Goal: Task Accomplishment & Management: Manage account settings

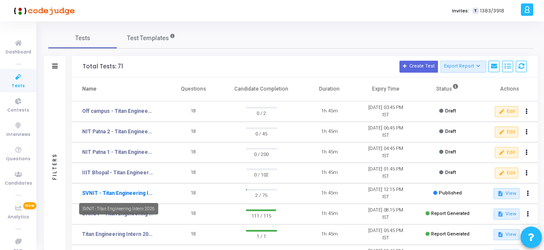
click at [104, 193] on link "SVNIT - Titan Engineering Intern 2026" at bounding box center [117, 193] width 71 height 8
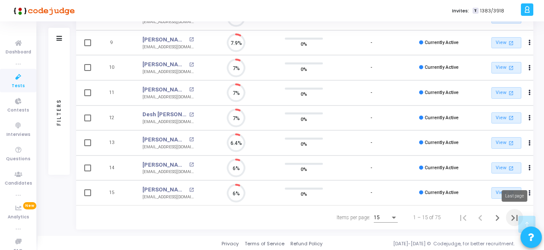
click at [512, 217] on icon "Last page" at bounding box center [514, 218] width 12 height 12
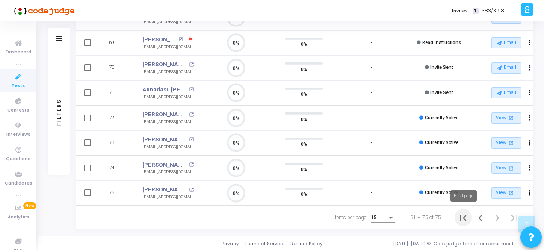
click at [462, 218] on icon "First page" at bounding box center [463, 218] width 12 height 12
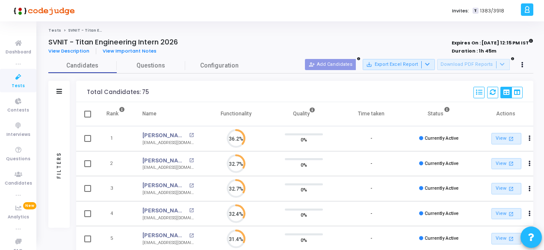
click at [15, 84] on span "Tests" at bounding box center [18, 85] width 13 height 7
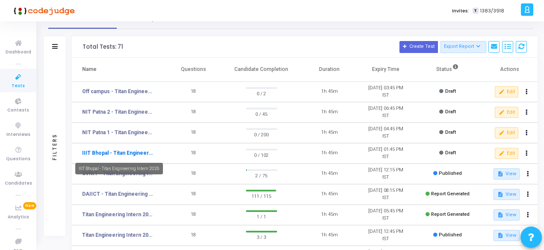
click at [140, 149] on link "IIIT Bhopal - Titan Engineering Intern 2026" at bounding box center [117, 153] width 71 height 8
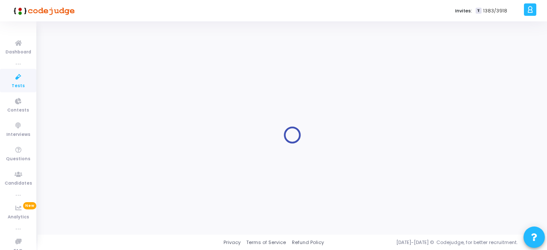
type input "IIIT Bhopal - Titan Engineering Intern 2026"
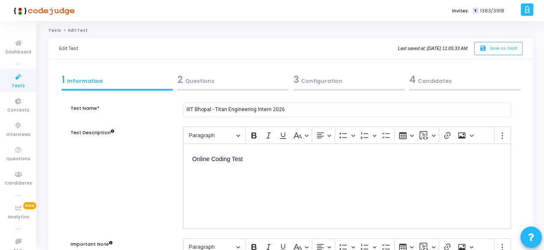
click at [199, 81] on div "2 Questions" at bounding box center [232, 80] width 111 height 14
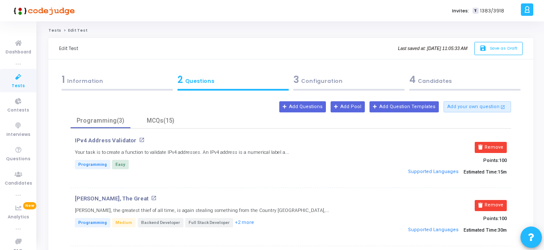
click at [309, 82] on div "3 Configuration" at bounding box center [348, 80] width 111 height 14
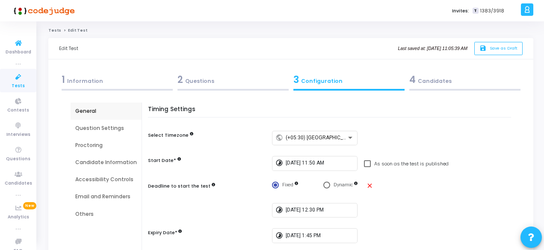
click at [18, 82] on span "Tests" at bounding box center [18, 85] width 13 height 7
